Goal: Check status

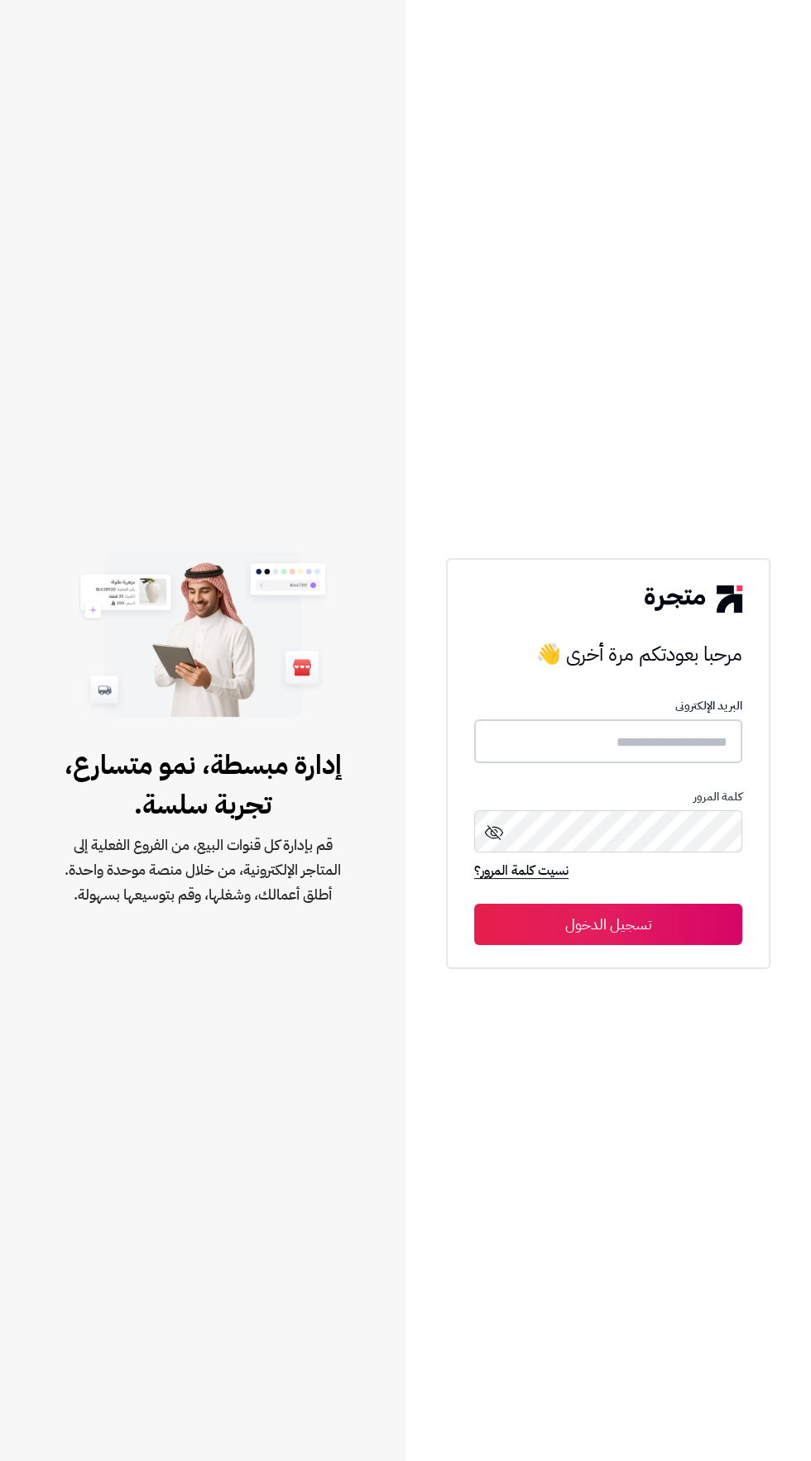
click at [503, 763] on input "text" at bounding box center [608, 742] width 268 height 44
type input "**********"
click at [474, 903] on button "تسجيل الدخول" at bounding box center [608, 923] width 268 height 41
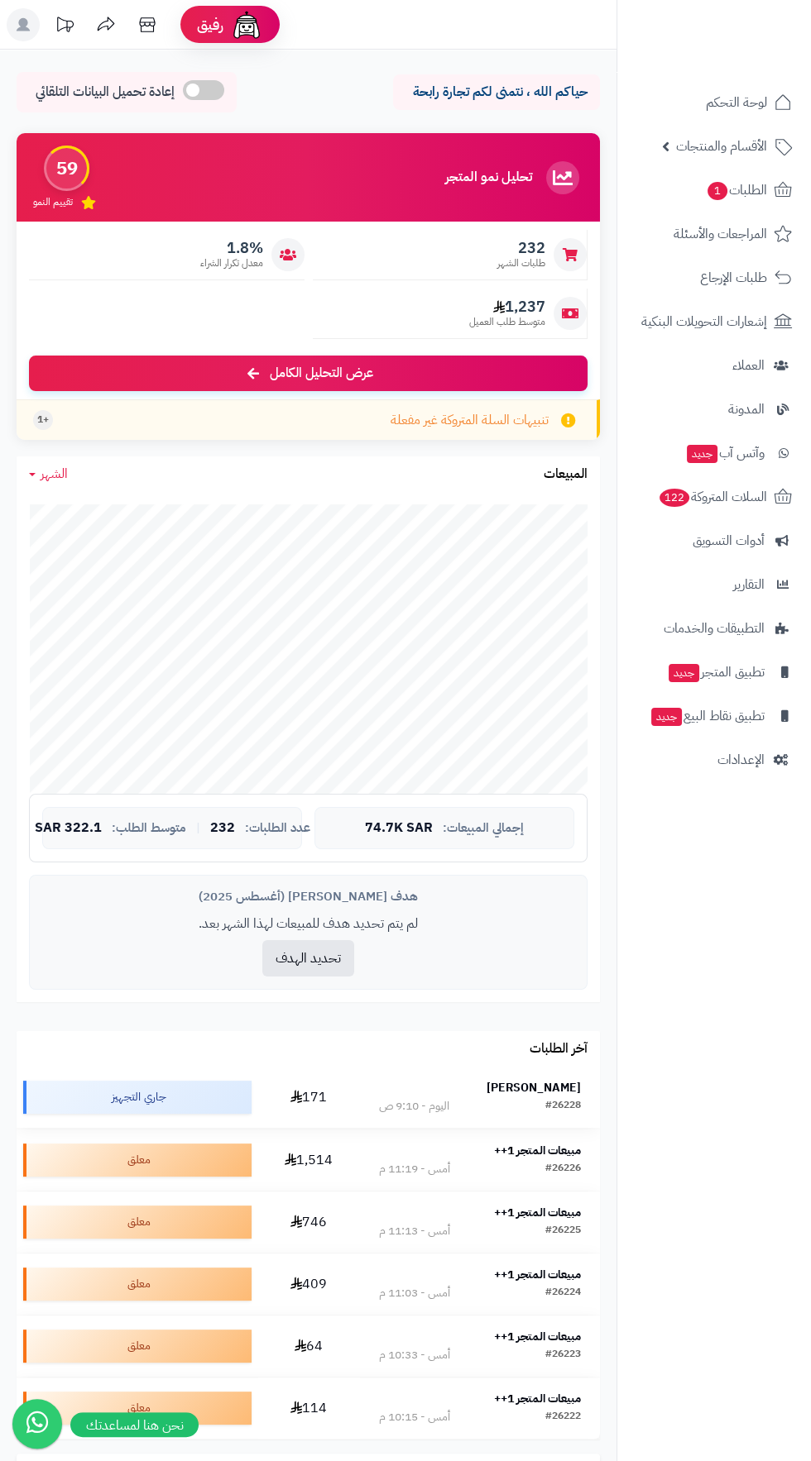
click at [522, 1086] on strong "Anas Al Kayyali" at bounding box center [533, 1087] width 94 height 17
